Goal: Task Accomplishment & Management: Manage account settings

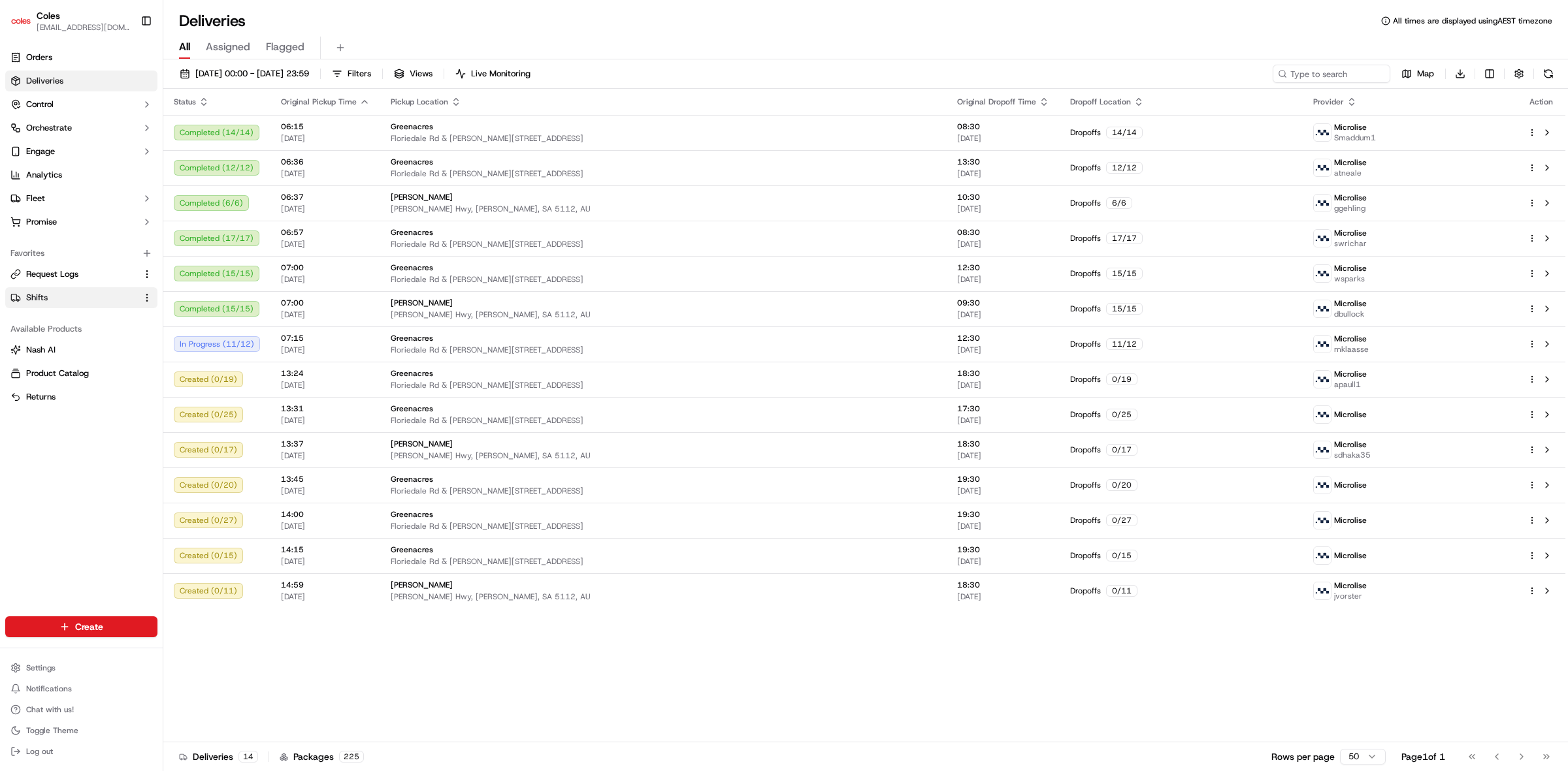
click at [56, 302] on link "Shifts" at bounding box center [74, 298] width 126 height 12
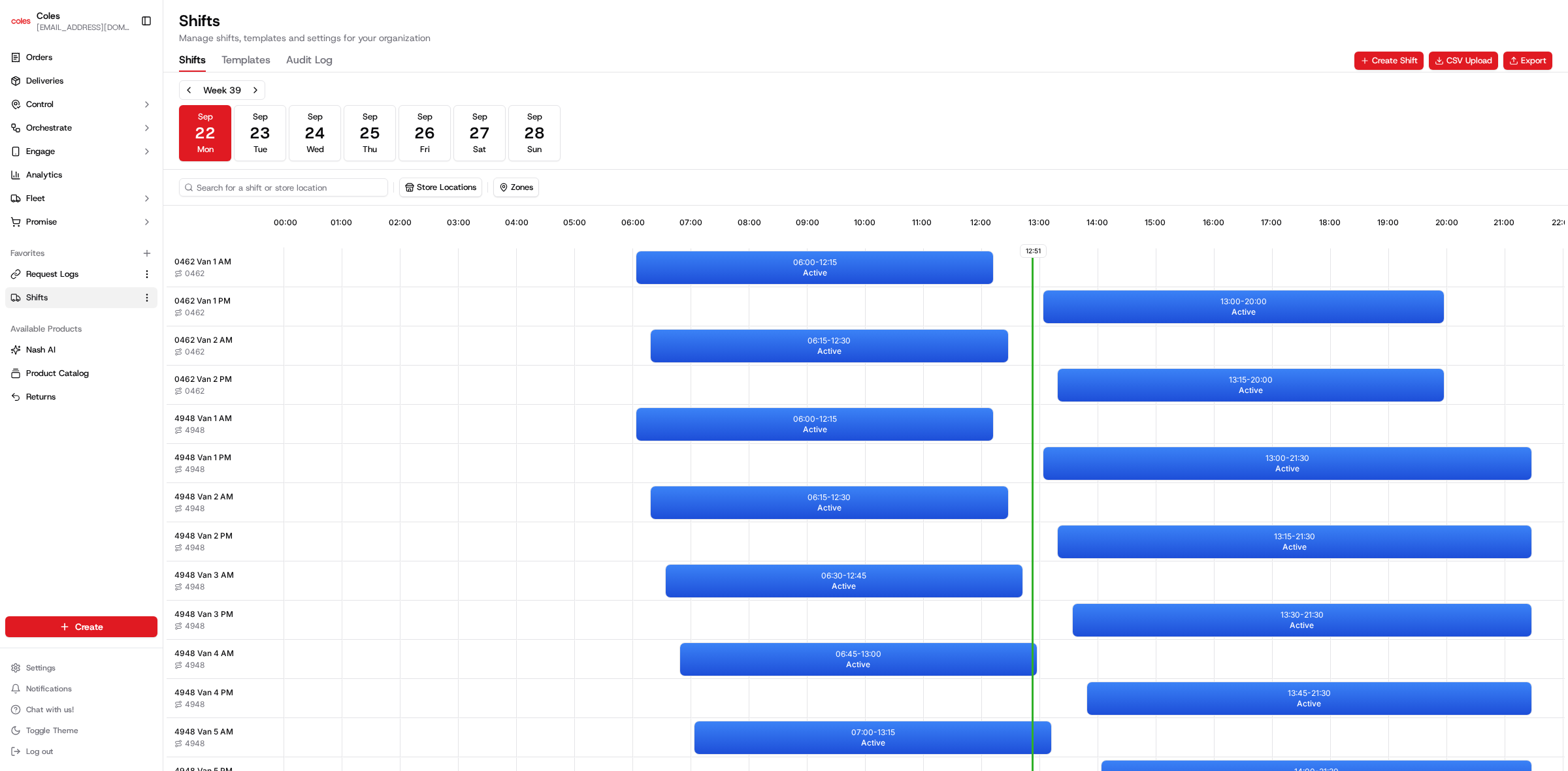
click at [283, 190] on input at bounding box center [283, 187] width 209 height 19
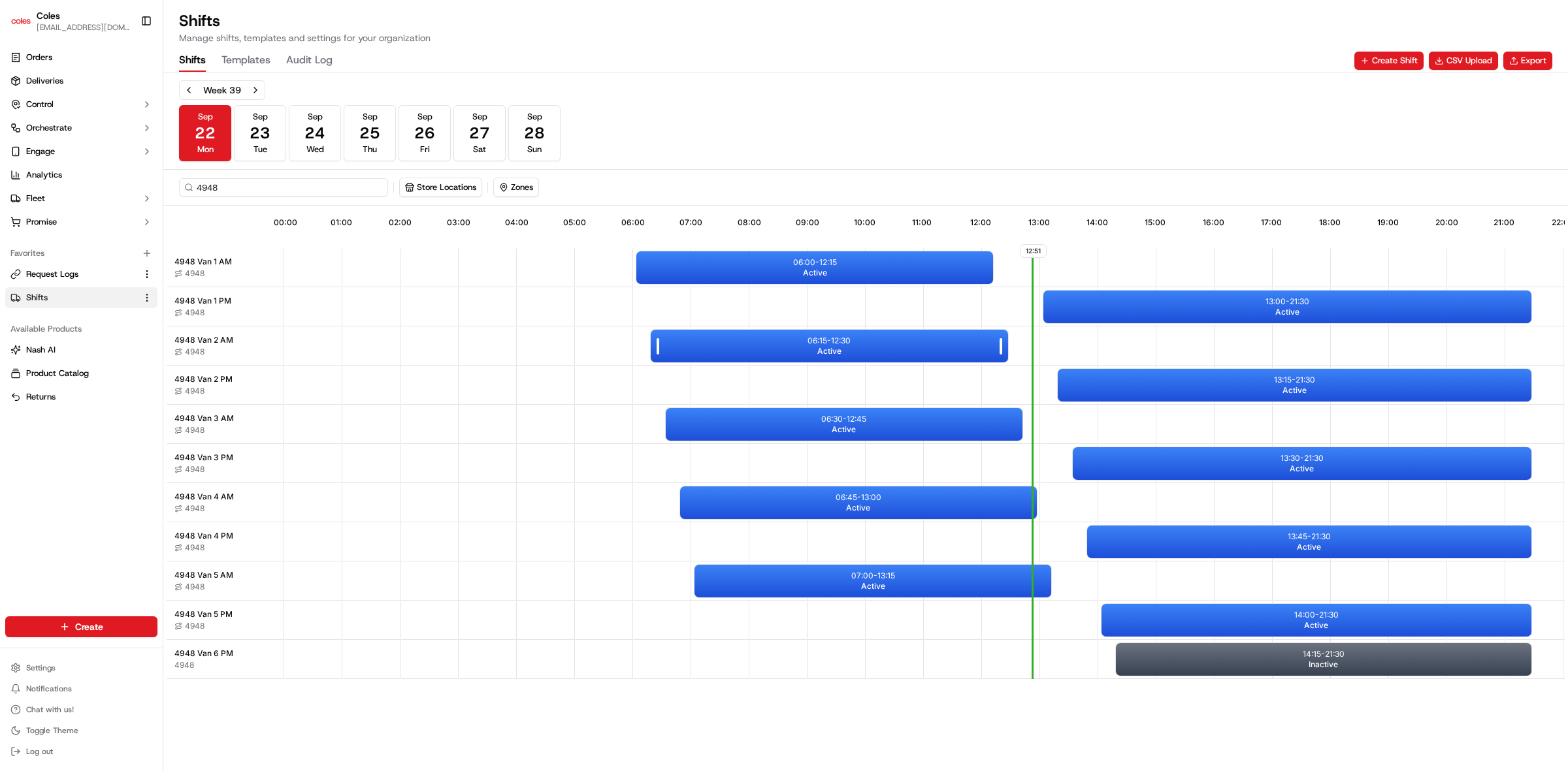
type input "4948"
click at [747, 328] on div "06:15 - 12:30 Active" at bounding box center [829, 346] width 363 height 39
click at [748, 337] on div "06:15 - 12:30 Active" at bounding box center [829, 346] width 357 height 33
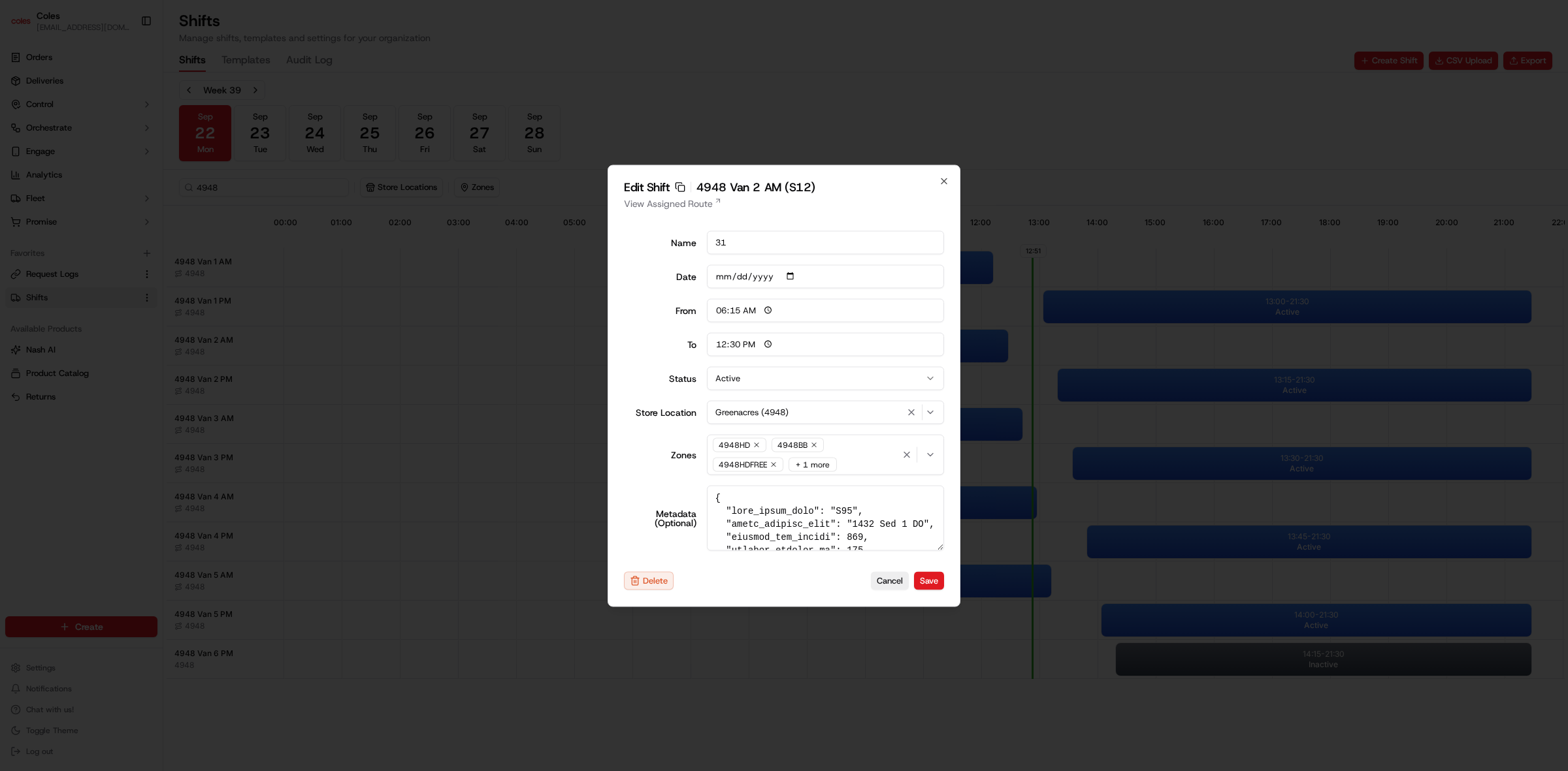
click at [936, 183] on h2 "Edit Shift Copy sft_hKbniCDTFjeE6kZ4PWZbuR 4948 Van 2 AM (S12)" at bounding box center [784, 187] width 320 height 12
click at [944, 180] on icon "button" at bounding box center [944, 180] width 5 height 5
type input "06:00"
type input "14:00"
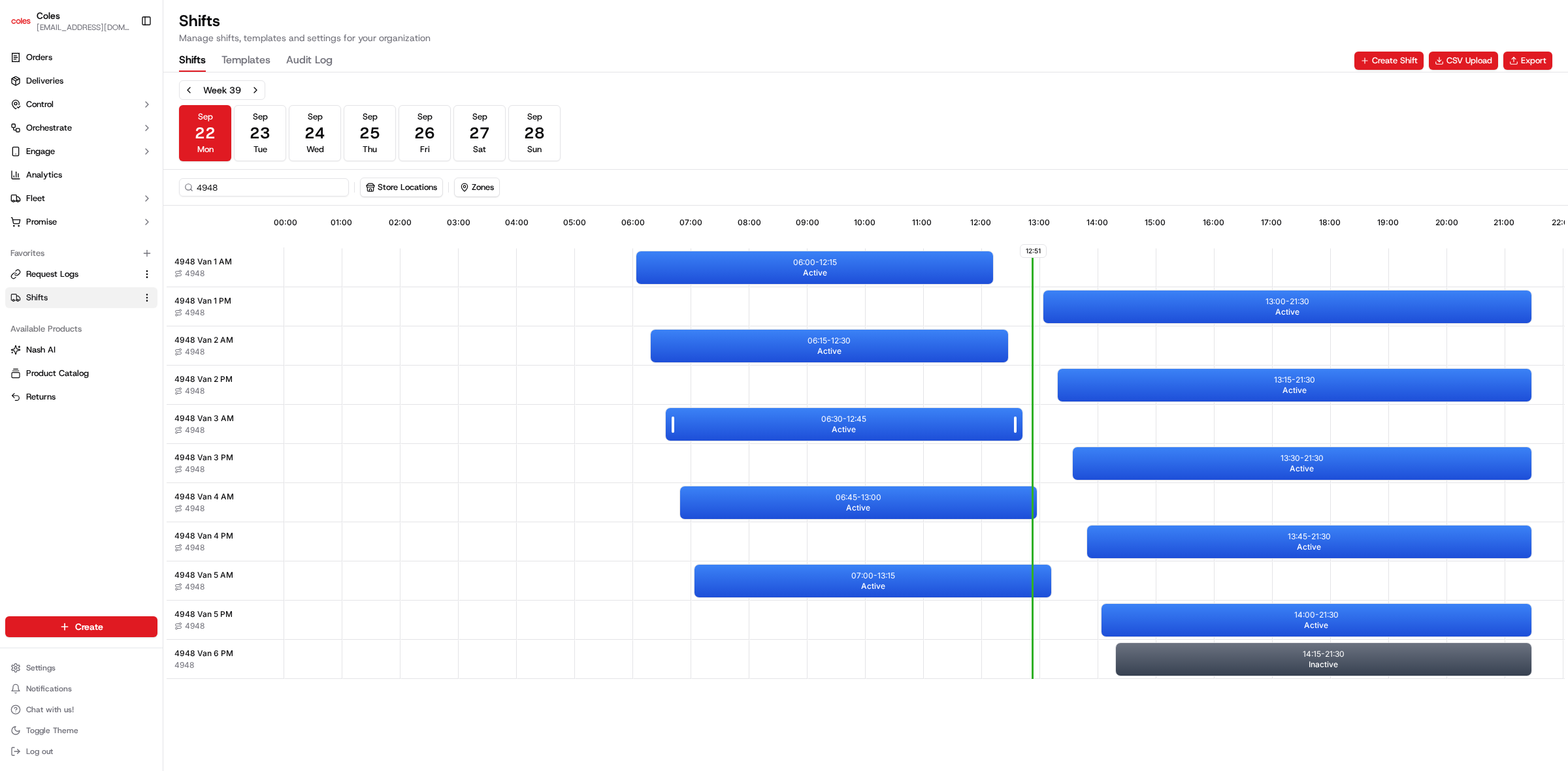
click at [782, 413] on div "06:30 - 12:45 Active" at bounding box center [844, 424] width 357 height 33
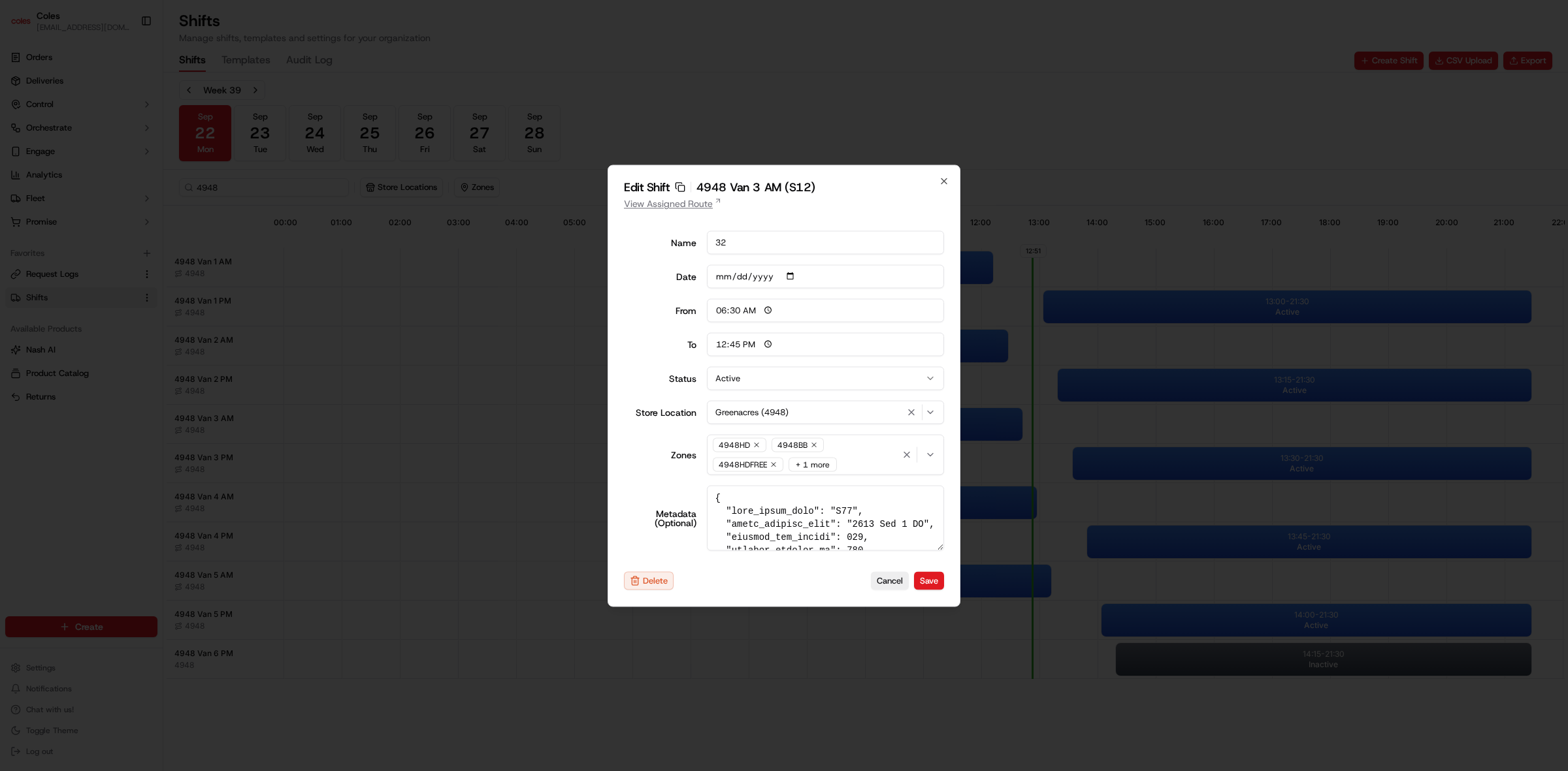
click at [670, 203] on link "View Assigned Route" at bounding box center [784, 204] width 320 height 13
click at [943, 178] on icon "button" at bounding box center [944, 180] width 10 height 10
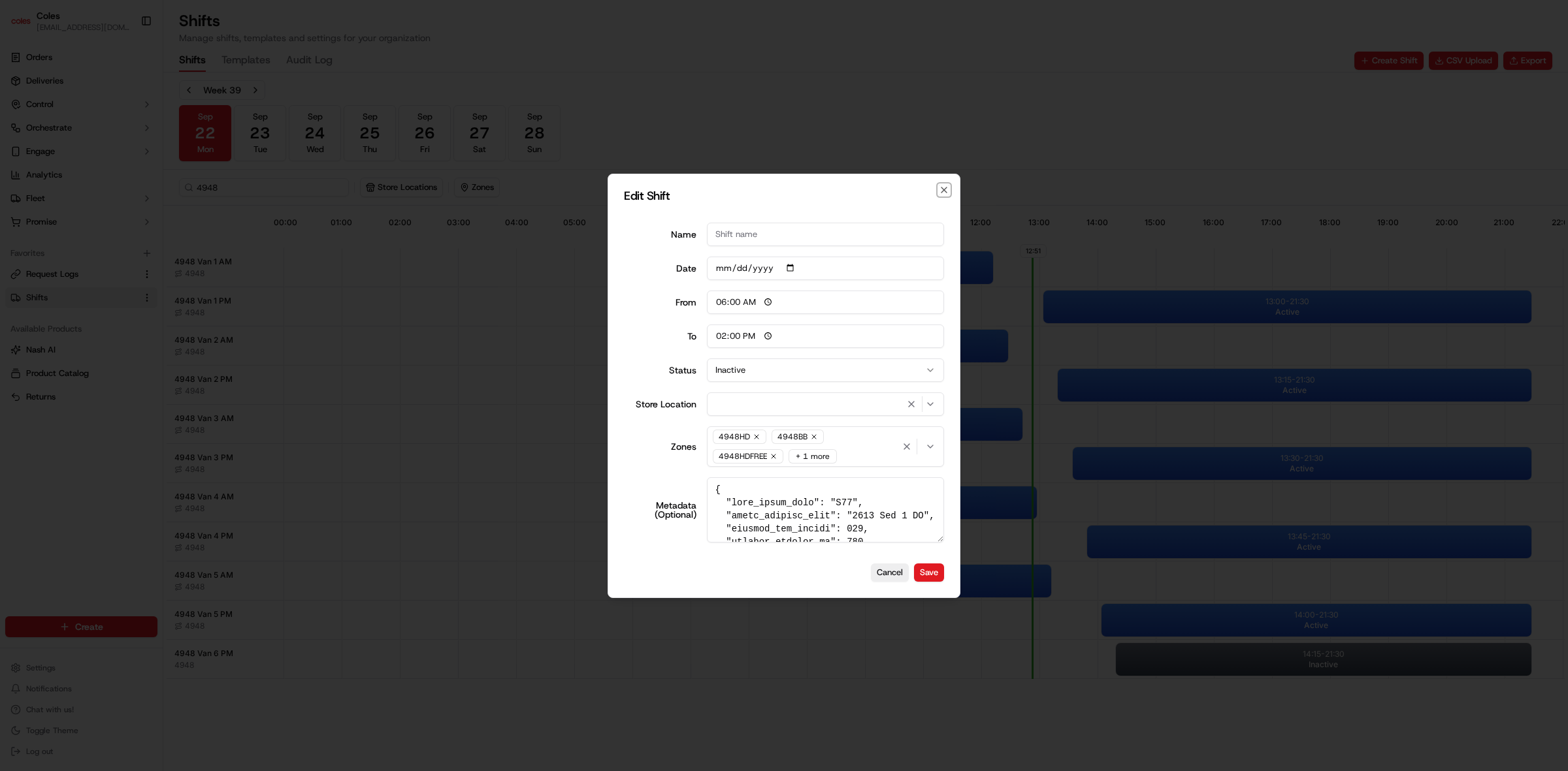
type input "06:00"
type input "14:00"
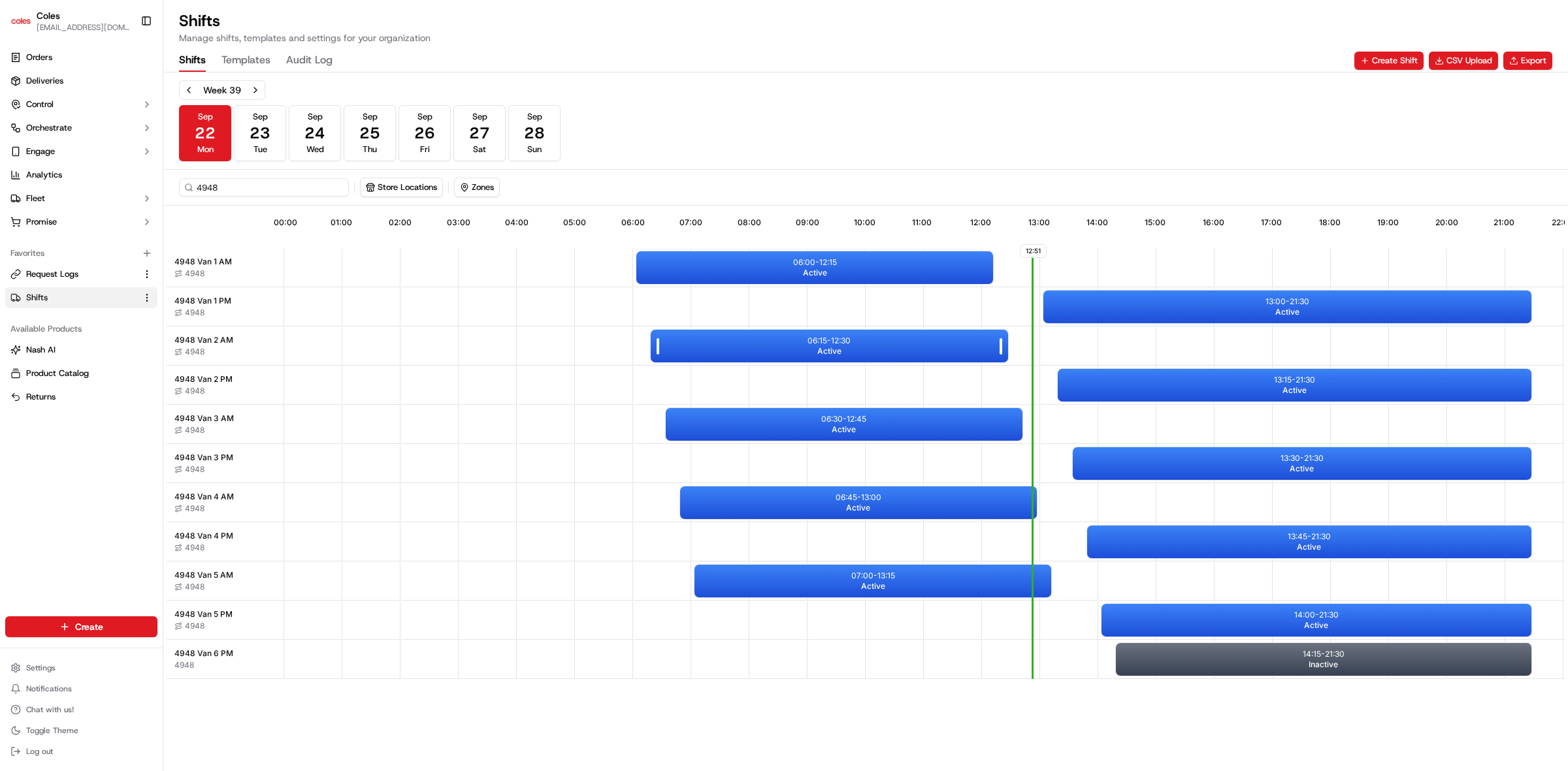
click at [844, 336] on p "06:15 - 12:30" at bounding box center [829, 341] width 43 height 10
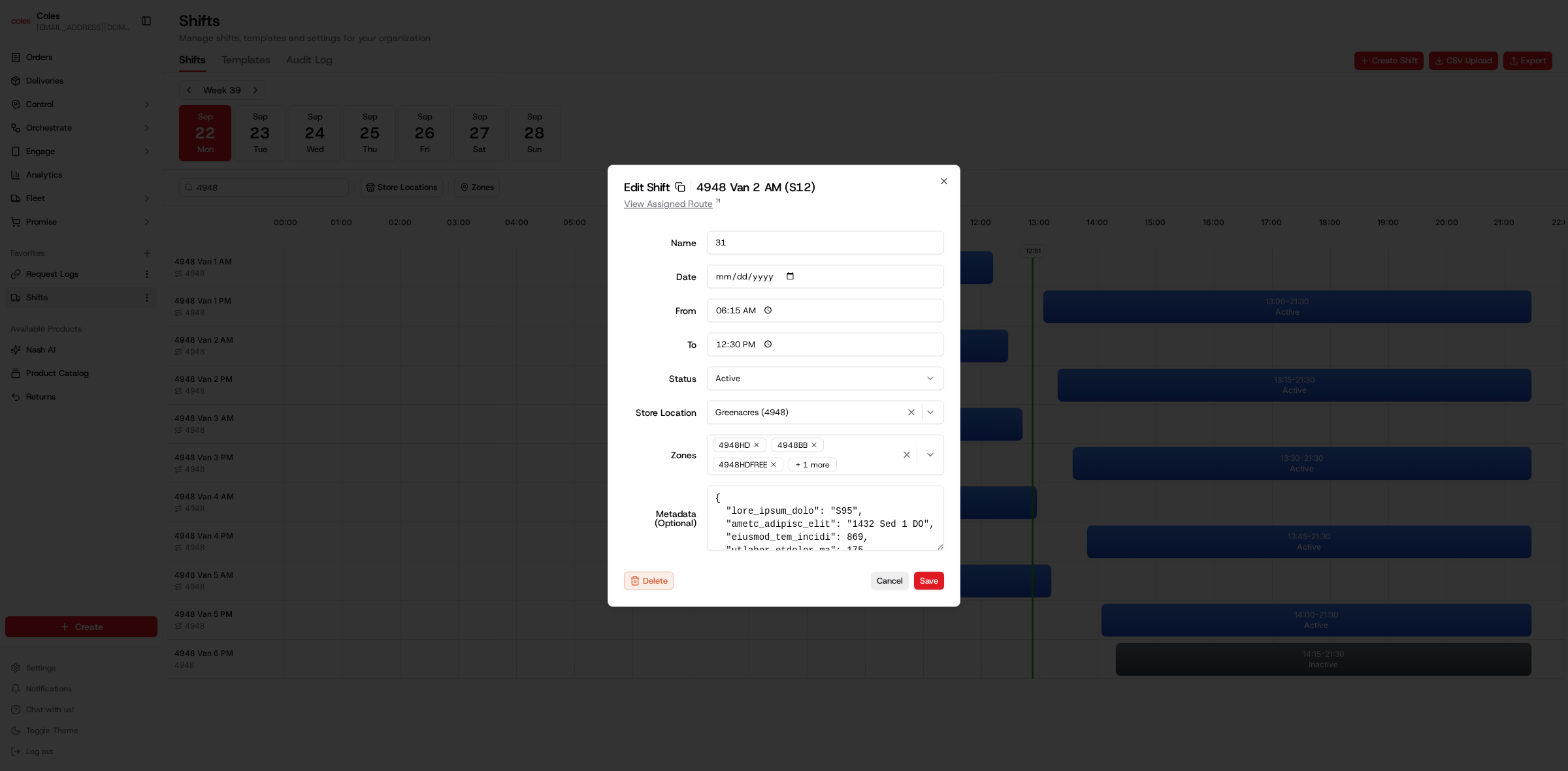
click at [698, 204] on link "View Assigned Route" at bounding box center [784, 204] width 320 height 13
click at [946, 178] on icon "button" at bounding box center [944, 180] width 10 height 10
type input "06:00"
type input "14:00"
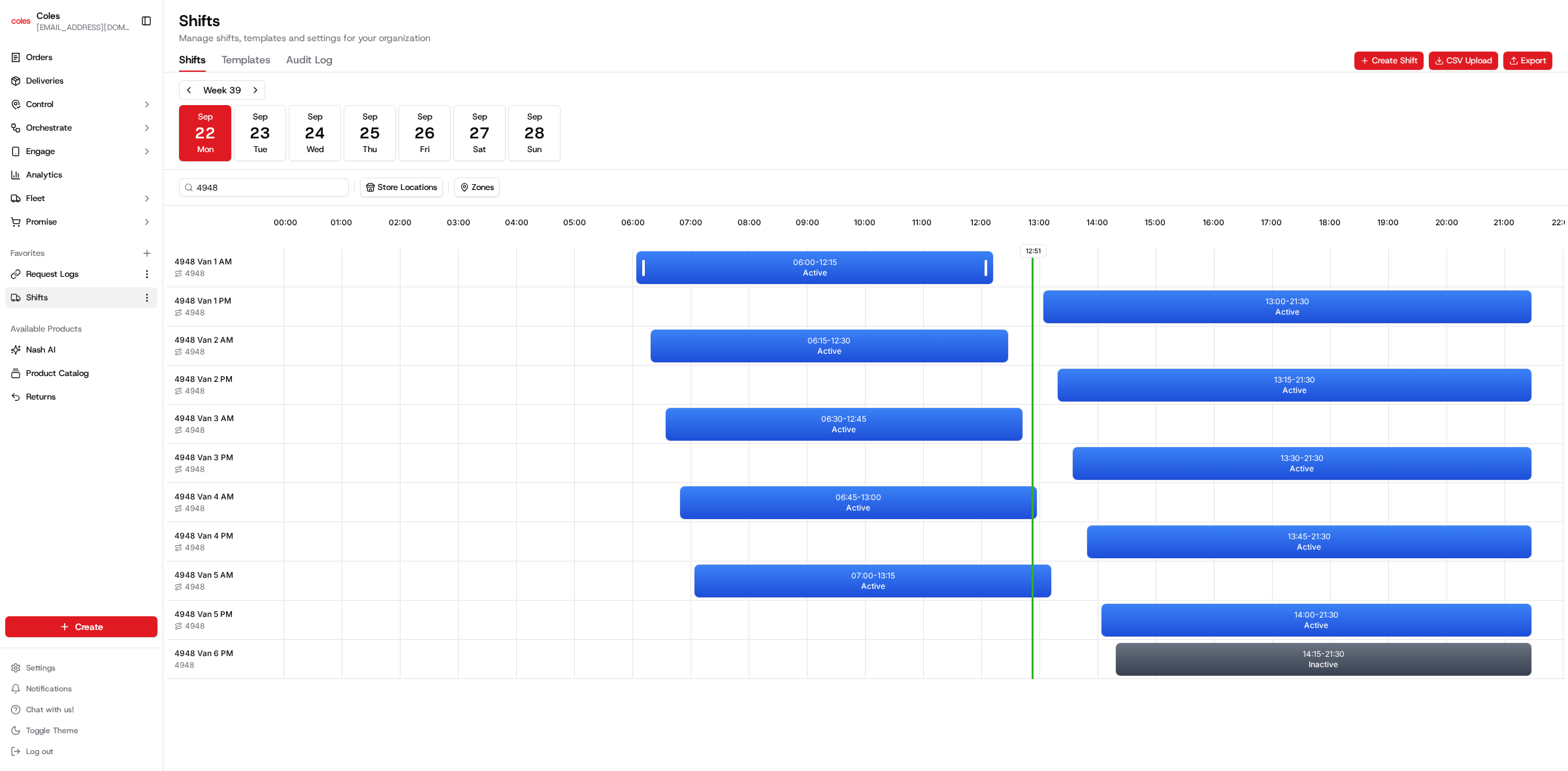
click at [892, 275] on div "06:00 - 12:15 Active" at bounding box center [814, 267] width 357 height 33
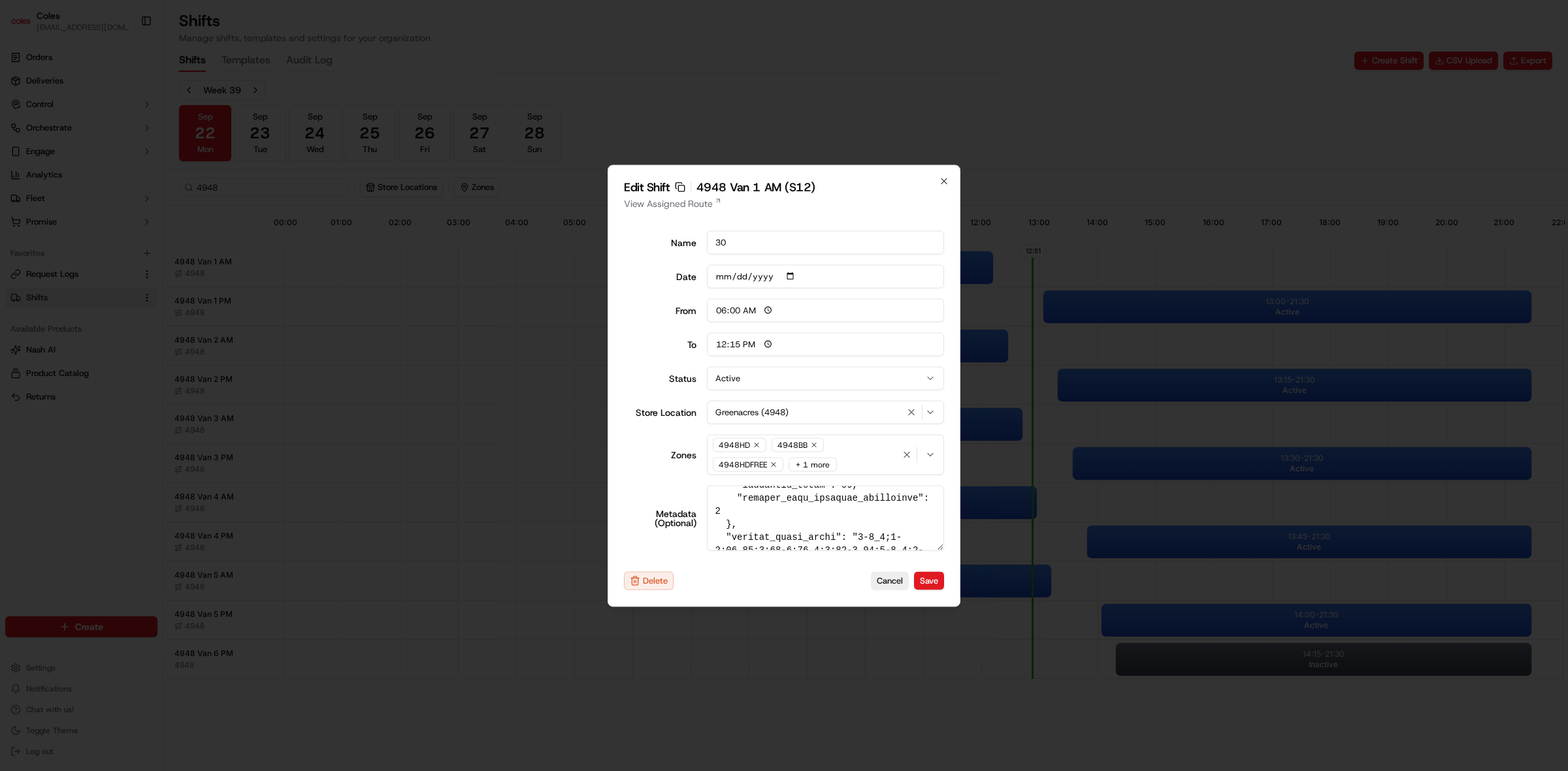
scroll to position [435, 0]
click at [948, 175] on icon "button" at bounding box center [944, 180] width 10 height 10
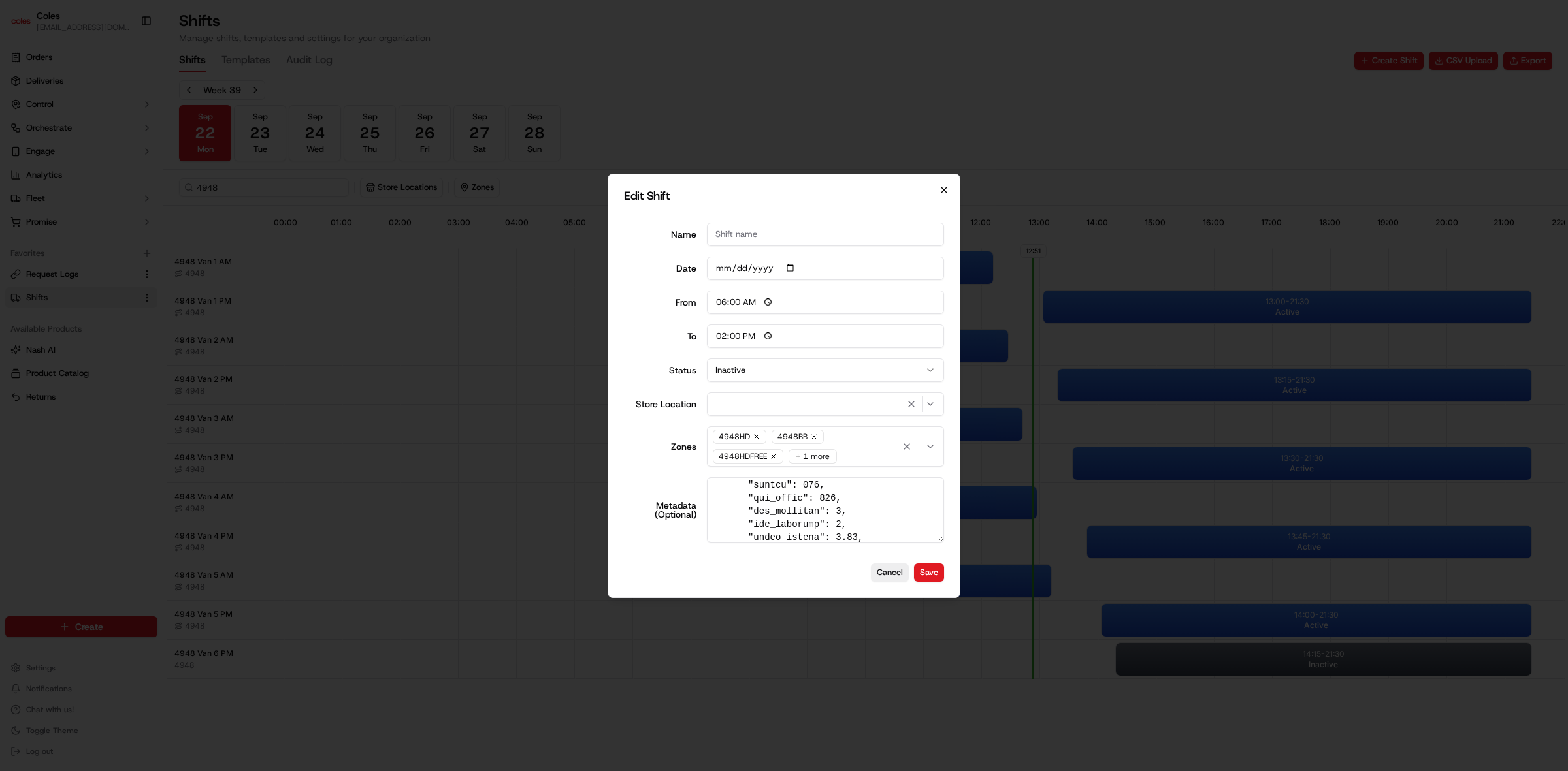
type input "14:00"
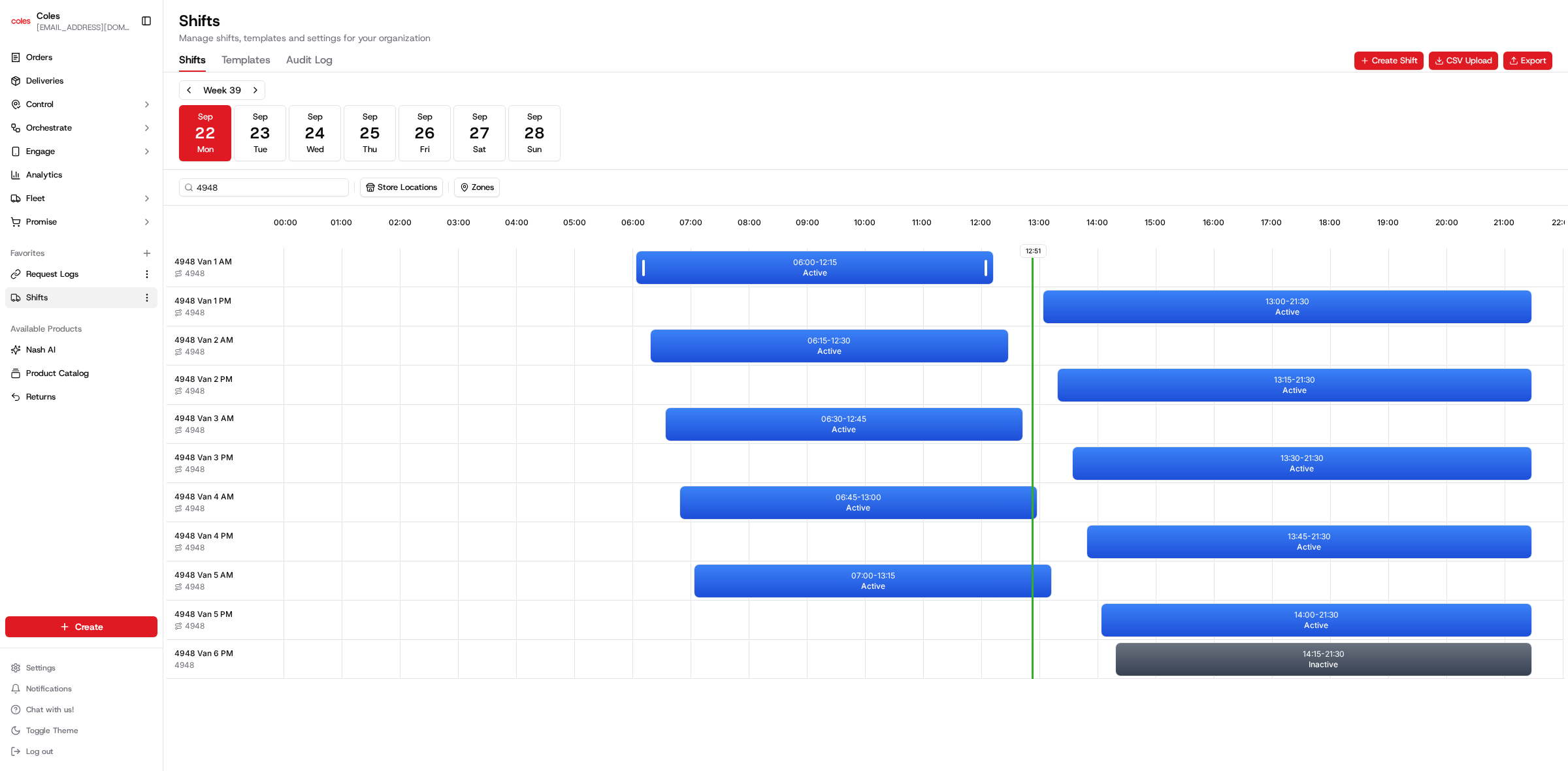
click at [875, 256] on div "06:00 - 12:15 Active" at bounding box center [814, 267] width 357 height 33
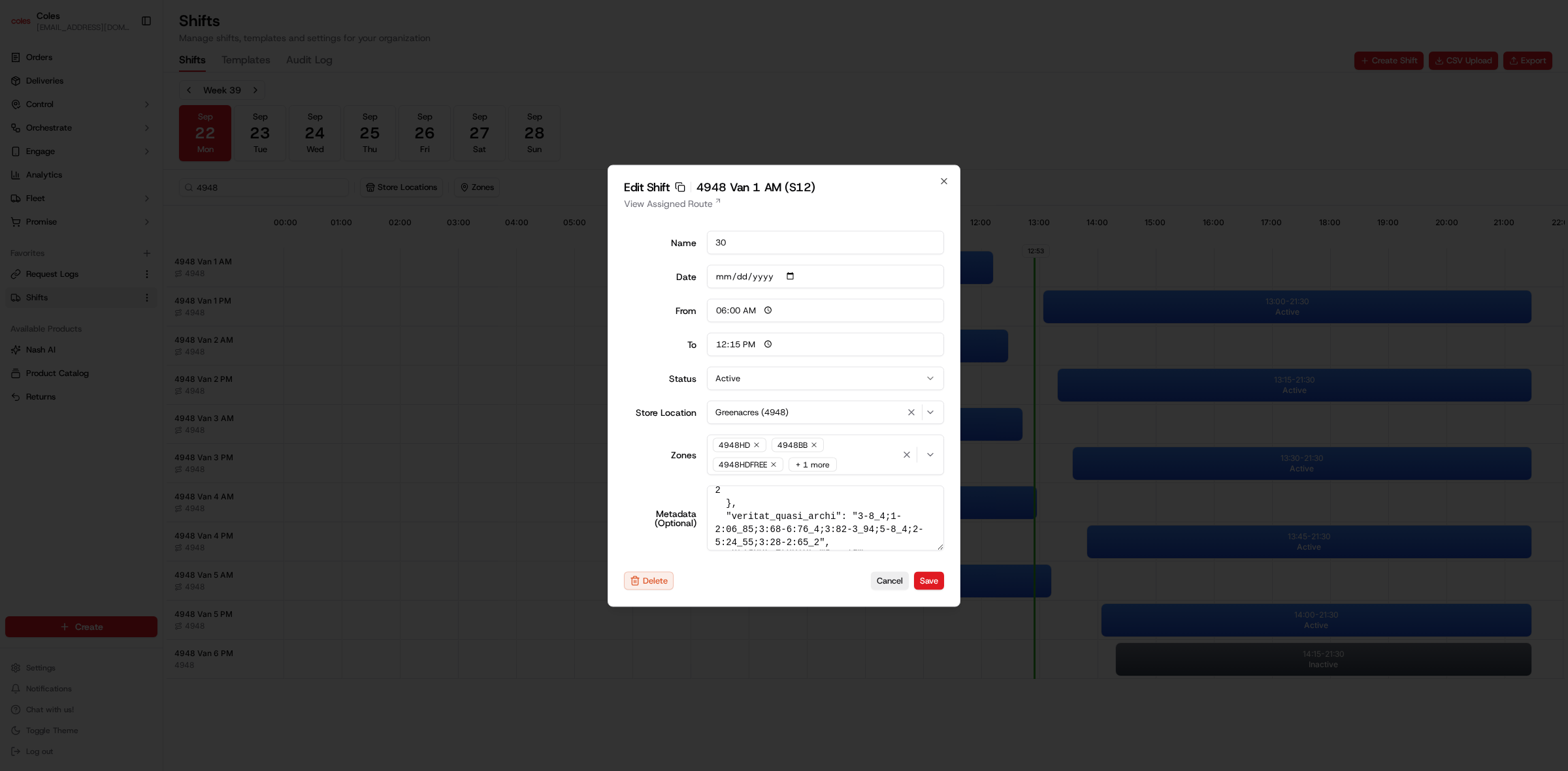
scroll to position [599, 0]
drag, startPoint x: 712, startPoint y: 497, endPoint x: 798, endPoint y: 593, distance: 128.9
click at [809, 591] on div "Edit Shift Copy sft_5XSf28UBWX3hw2imRQgoHd 4948 Van 1 AM (S12) View Assigned Ro…" at bounding box center [784, 386] width 353 height 442
click at [765, 537] on textarea "Metadata (Optional)" at bounding box center [826, 518] width 238 height 65
click at [948, 181] on icon "button" at bounding box center [944, 180] width 10 height 10
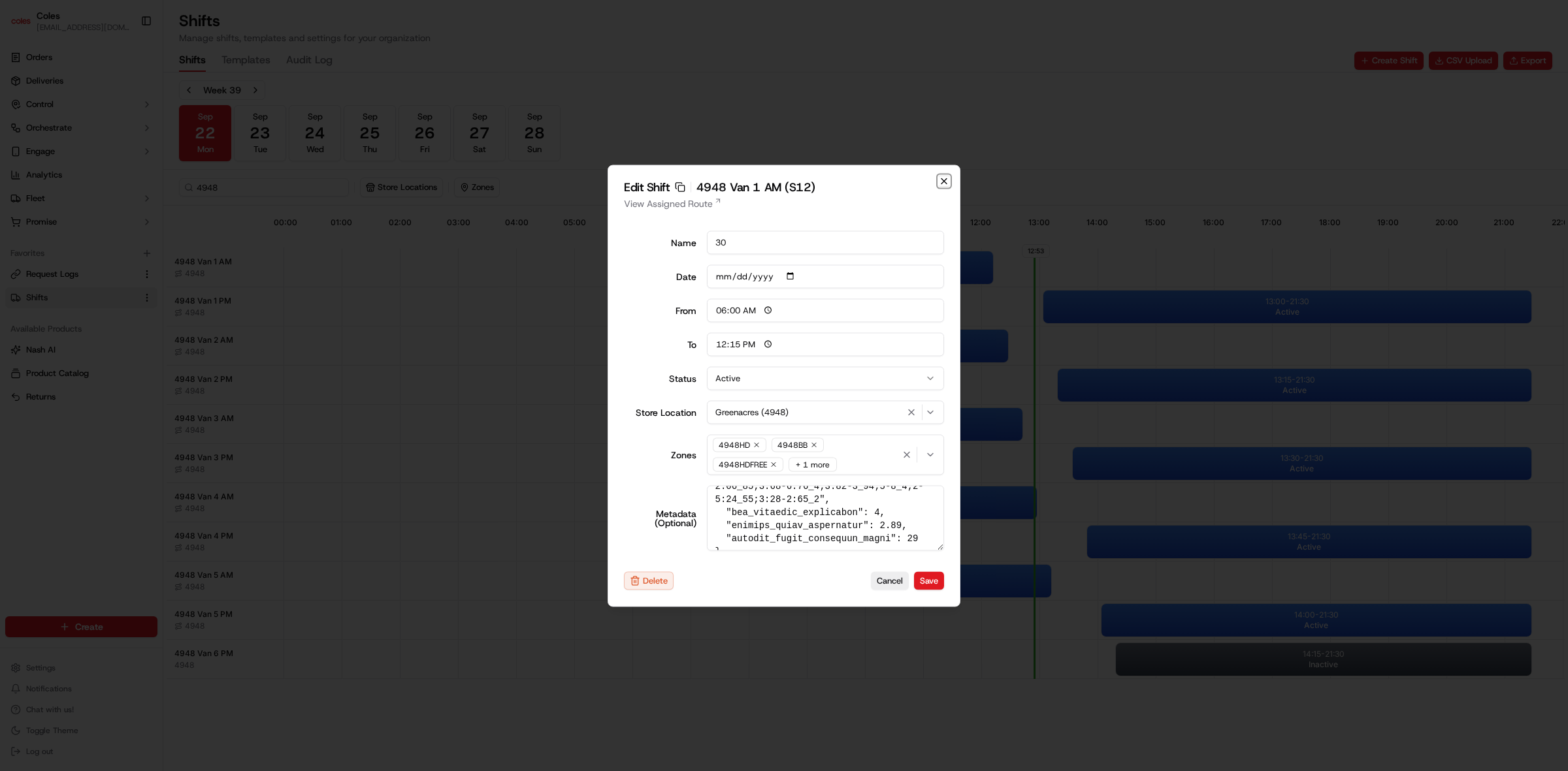
type input "14:00"
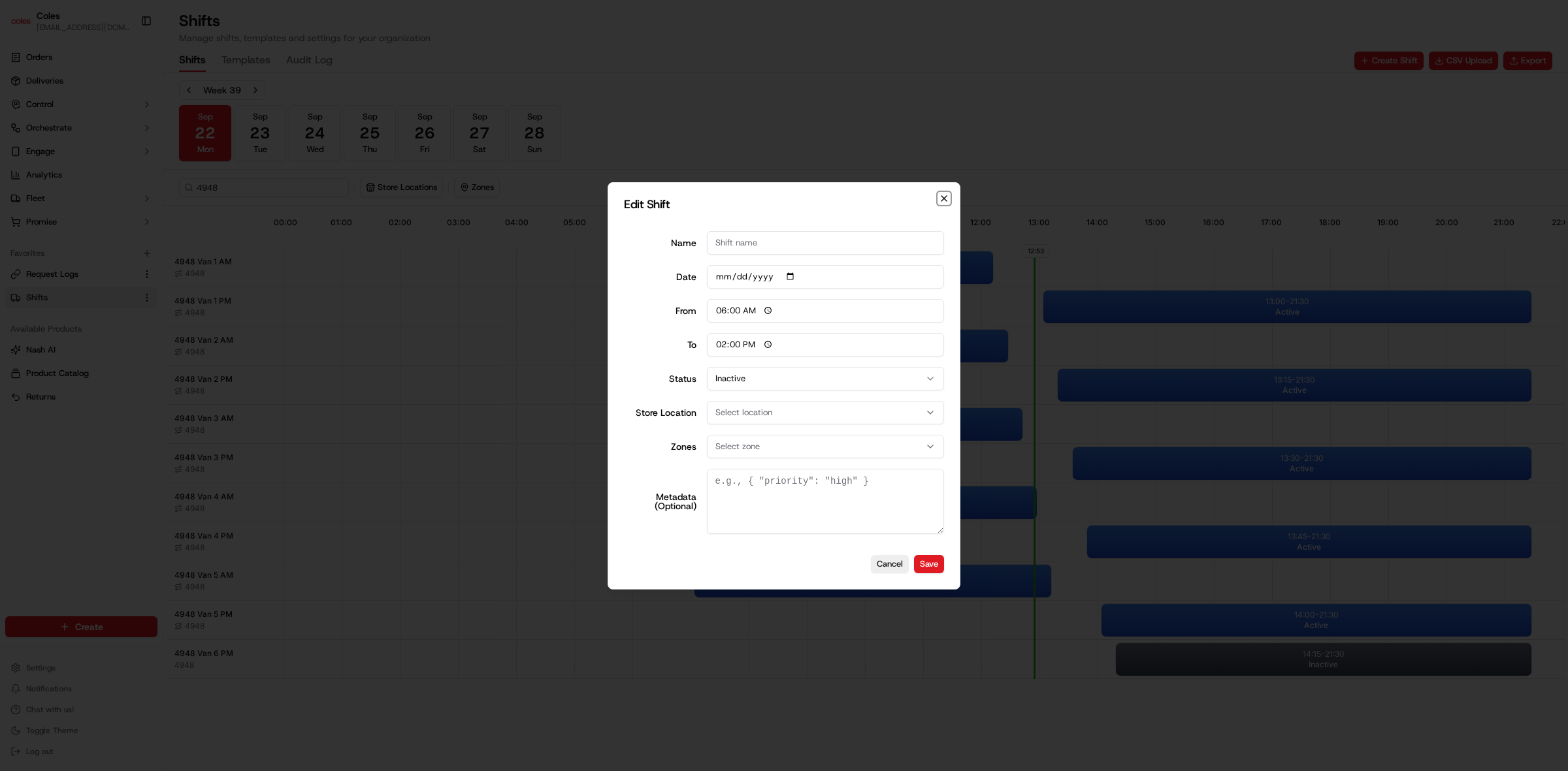
scroll to position [0, 0]
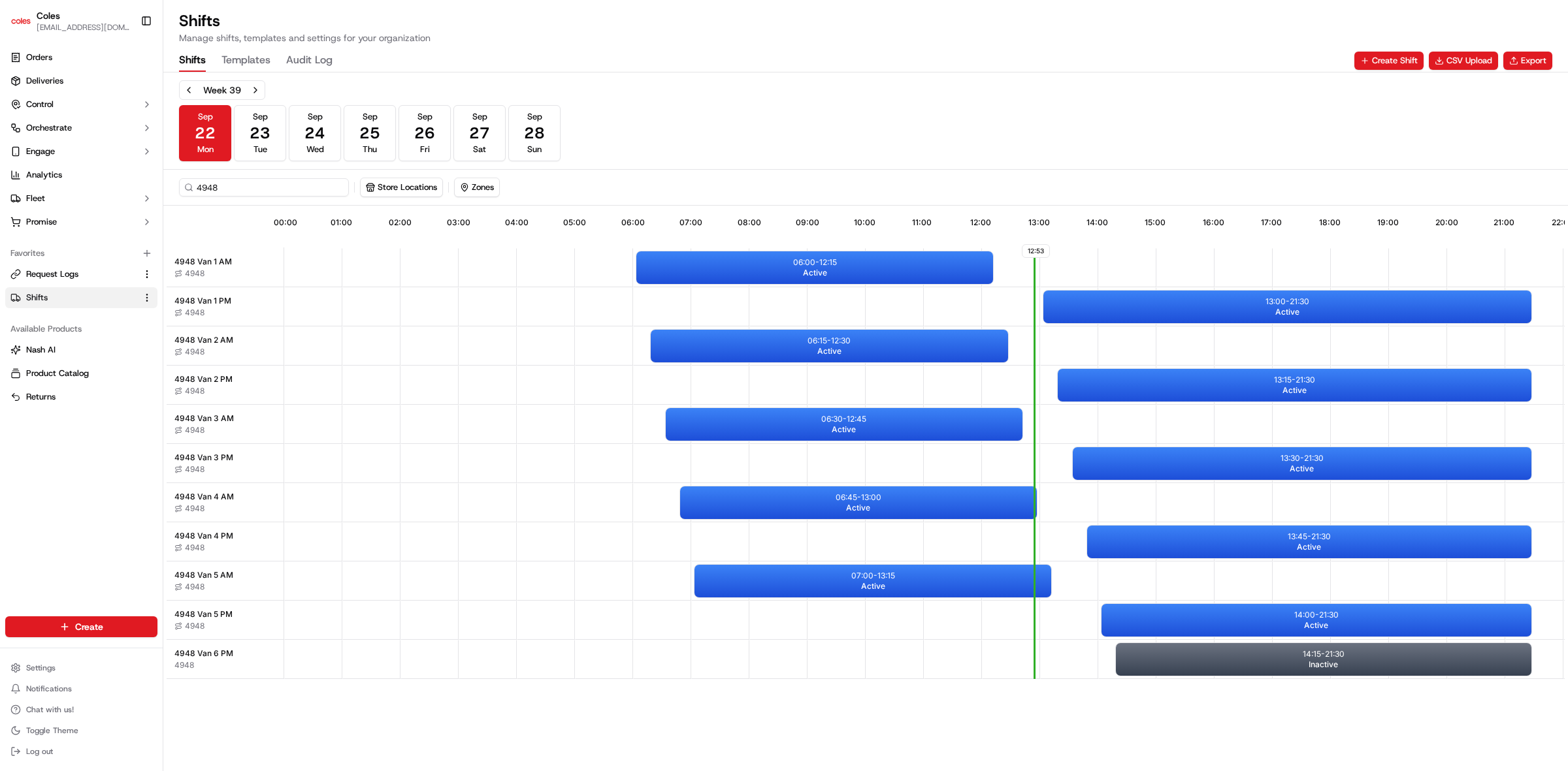
click at [976, 122] on div "Week 39 Sep 22 Mon Sep 23 Tue Sep 24 Wed Sep 25 Thu Sep 26 Fri Sep 27 Sat Sep 2…" at bounding box center [866, 120] width 1373 height 81
click at [841, 275] on div "06:00 - 12:15 Active" at bounding box center [814, 267] width 357 height 33
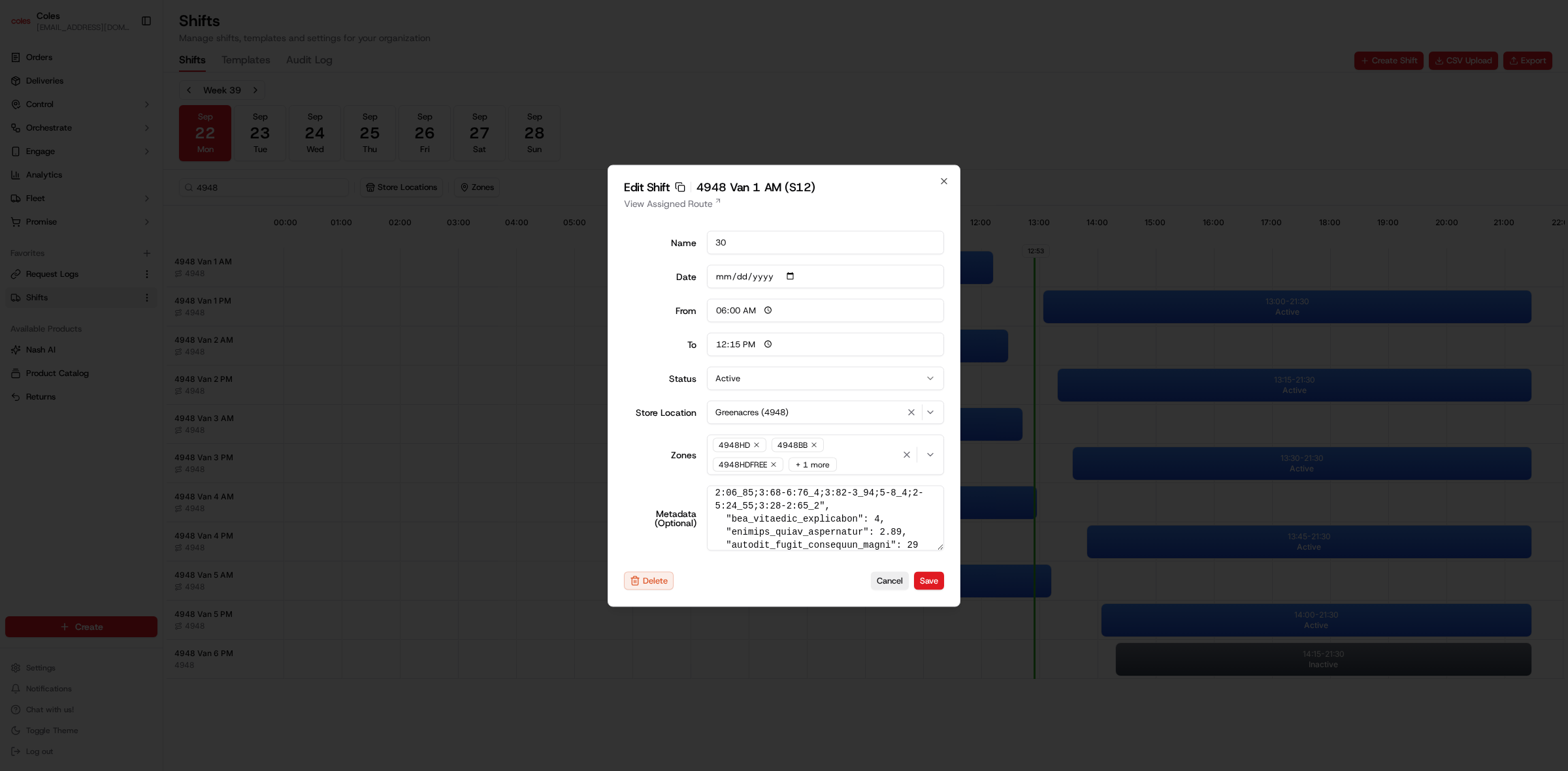
scroll to position [599, 0]
drag, startPoint x: 942, startPoint y: 176, endPoint x: 942, endPoint y: 165, distance: 11.0
click at [942, 176] on icon "button" at bounding box center [944, 180] width 10 height 10
type input "14:00"
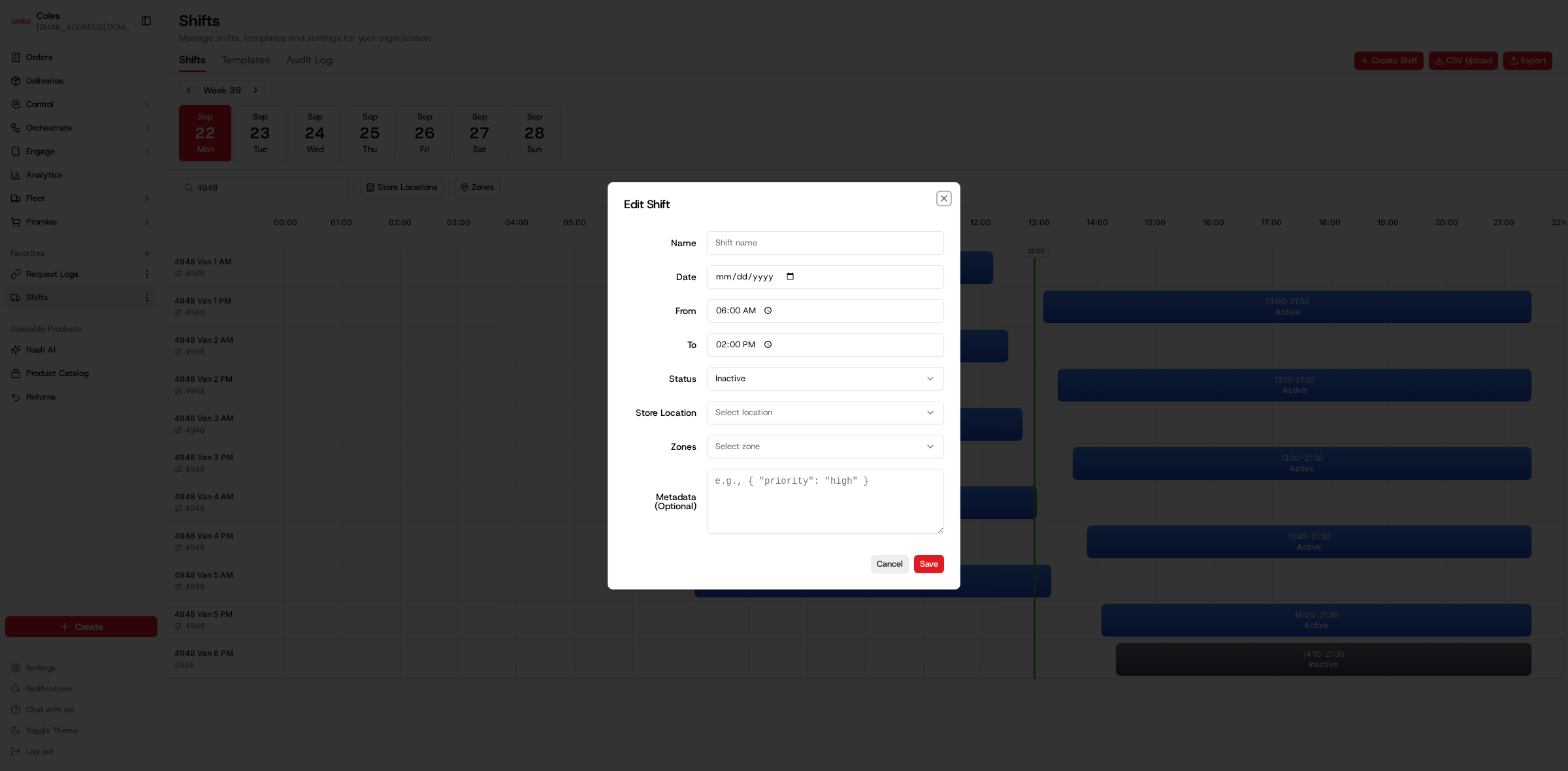
scroll to position [0, 0]
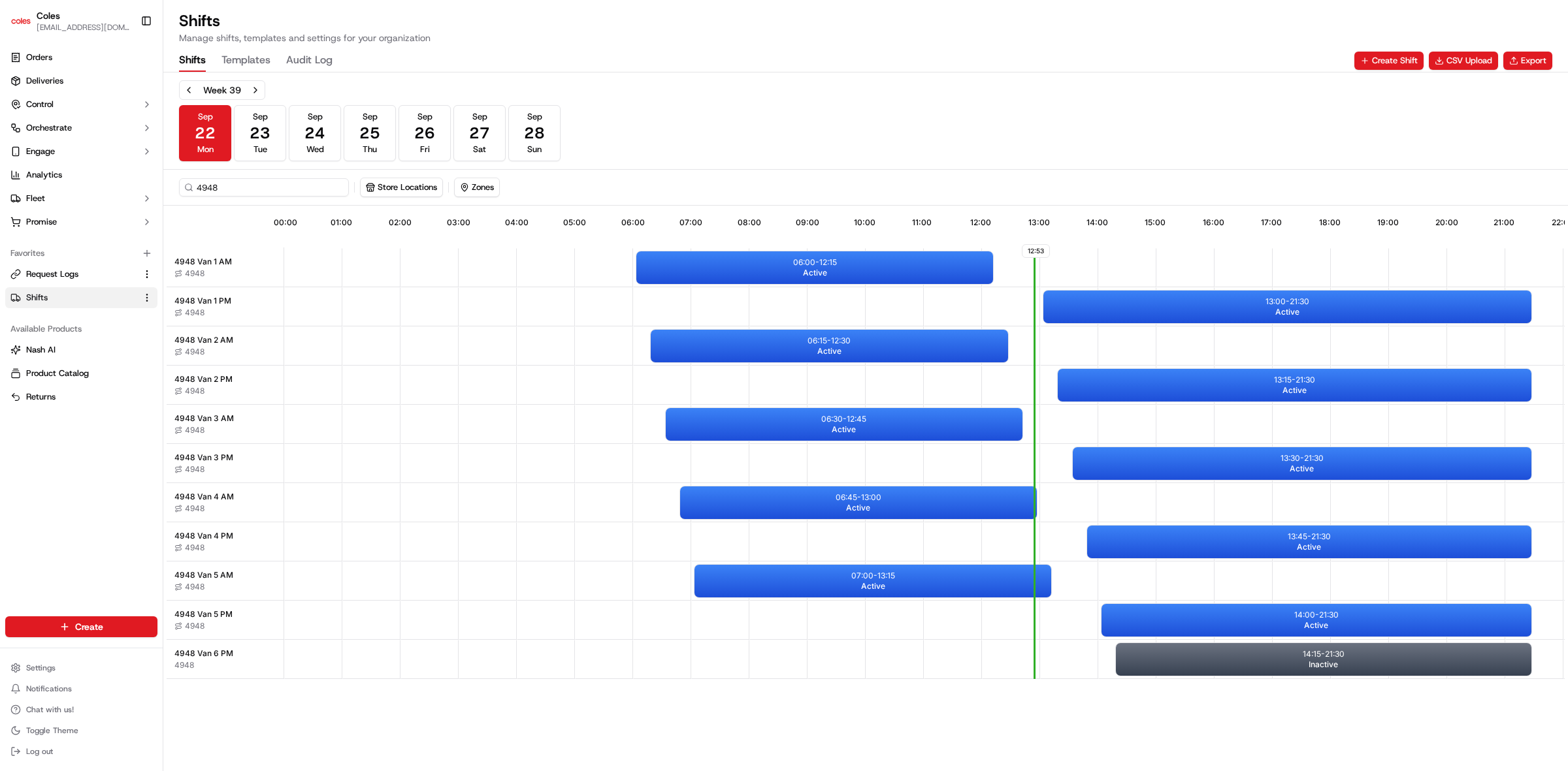
click at [930, 122] on div "Week 39 Sep 22 Mon Sep 23 Tue Sep 24 Wed Sep 25 Thu Sep 26 Fri Sep 27 Sat Sep 2…" at bounding box center [866, 120] width 1373 height 81
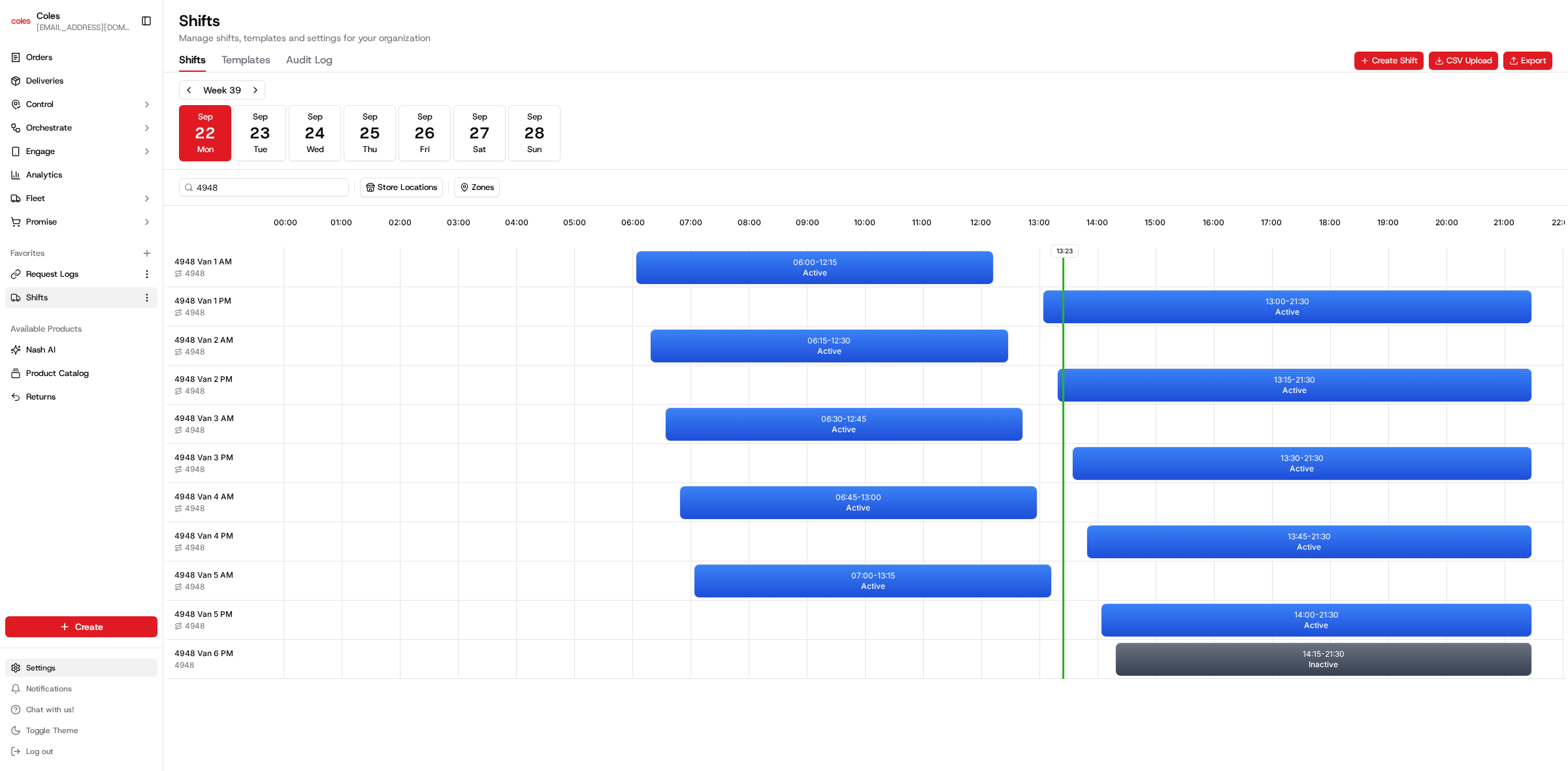
click at [45, 668] on html "Coles alexandra.milne1@coles.com.au Toggle Sidebar Orders Deliveries Control Or…" at bounding box center [784, 386] width 1568 height 771
click at [197, 553] on link "Users" at bounding box center [236, 547] width 146 height 19
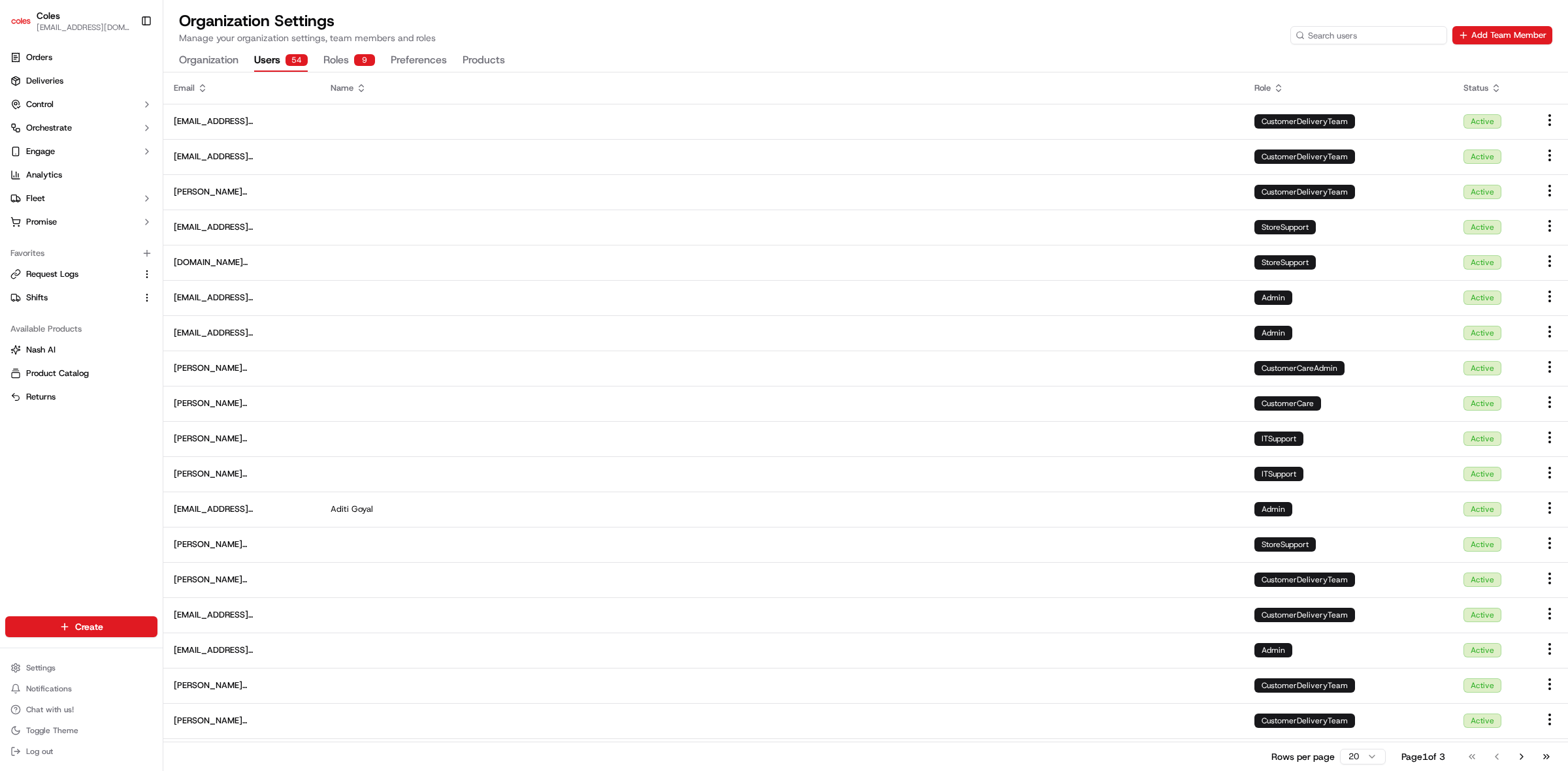
click at [1373, 39] on input at bounding box center [1368, 35] width 157 height 19
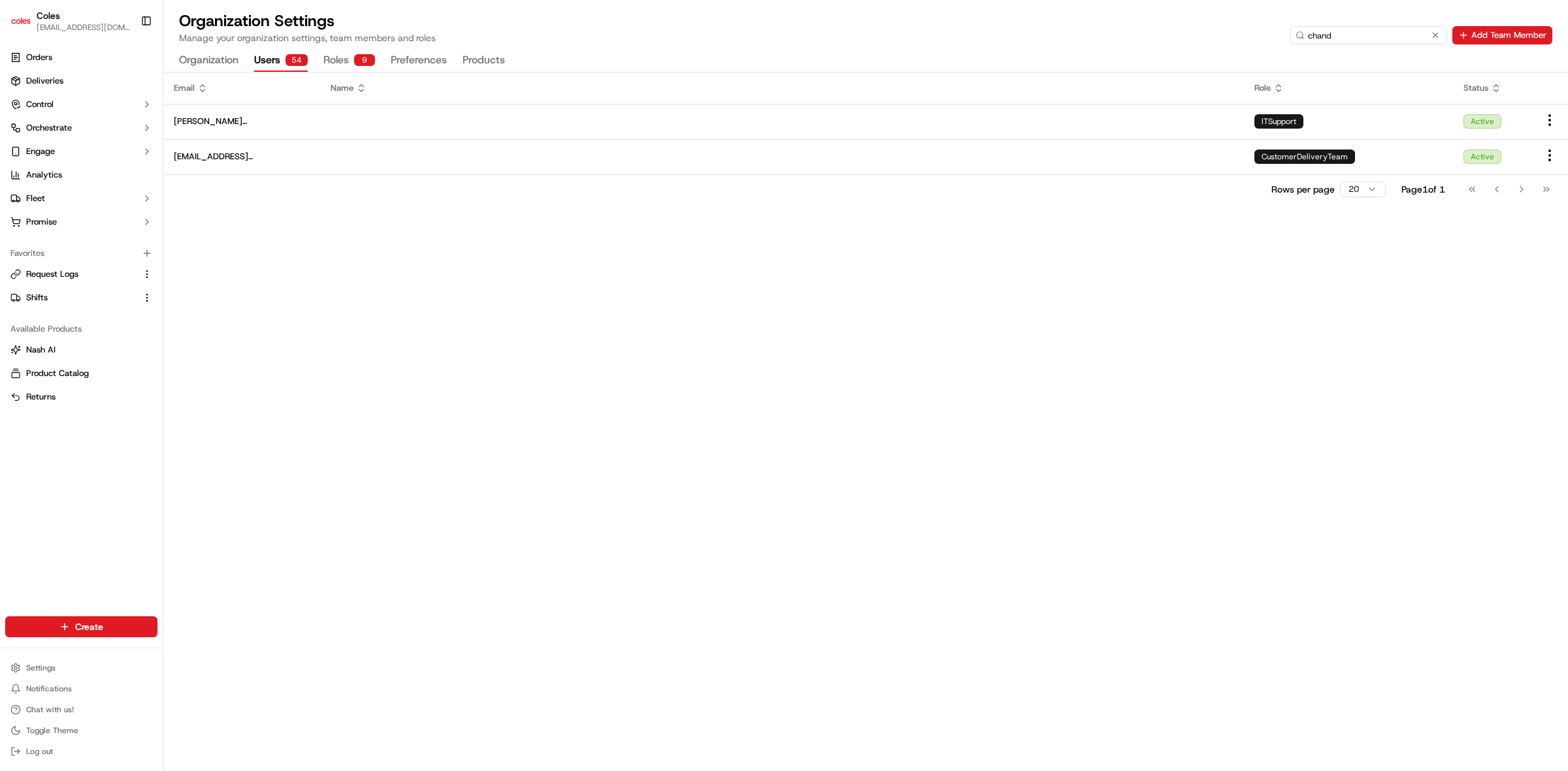
type input "chand"
